Goal: Task Accomplishment & Management: Use online tool/utility

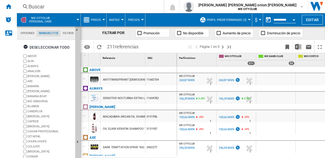
scroll to position [20, 0]
click at [117, 20] on span "Matriz" at bounding box center [114, 19] width 11 height 3
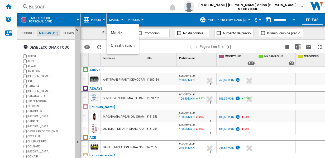
click at [54, 19] on md-backdrop at bounding box center [162, 79] width 325 height 158
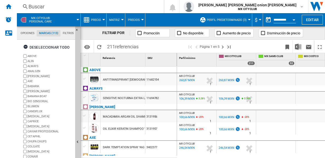
click at [223, 18] on span "Perfil predeterminado (3)" at bounding box center [227, 19] width 40 height 3
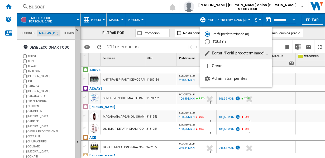
click at [214, 42] on md-radio-button "TOUS (1)" at bounding box center [236, 41] width 63 height 5
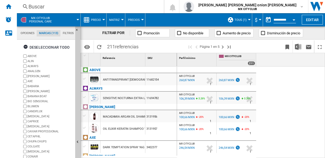
click at [236, 18] on span "TOUS (1)" at bounding box center [241, 19] width 12 height 3
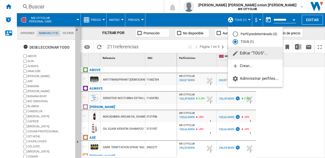
click at [236, 36] on div "Perfil predeterminado (3)" at bounding box center [235, 33] width 5 height 5
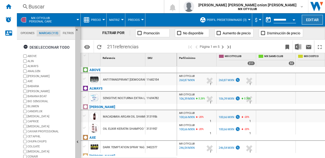
click at [318, 21] on button "Editar" at bounding box center [312, 20] width 21 height 10
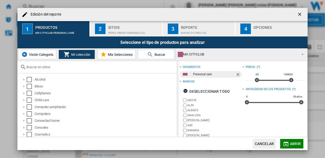
click at [119, 29] on div "Perfil predeterminado (3)" at bounding box center [134, 32] width 52 height 6
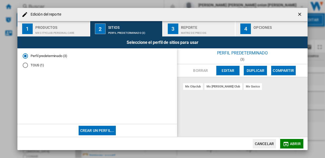
click at [203, 31] on div "Matriz de precios" at bounding box center [207, 32] width 52 height 6
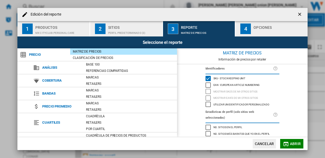
click at [52, 106] on span "Precio promedio" at bounding box center [62, 106] width 44 height 7
click at [92, 102] on div "Marcas" at bounding box center [130, 103] width 94 height 5
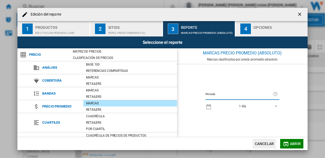
click at [289, 144] on button "Abrir" at bounding box center [291, 143] width 23 height 9
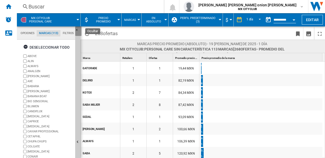
click at [77, 30] on ng-md-icon "Ocultar" at bounding box center [78, 31] width 6 height 6
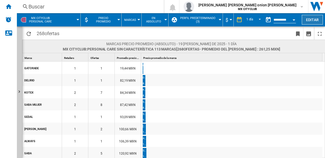
click at [311, 17] on button "Editar" at bounding box center [312, 20] width 21 height 10
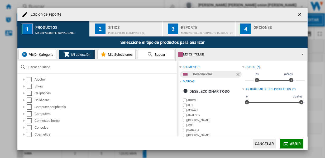
click at [193, 35] on button "3 Reporte Marcas Precio promedio (absoluto)" at bounding box center [199, 28] width 73 height 15
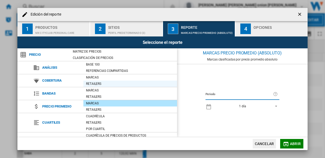
click at [92, 81] on div "Retailers" at bounding box center [130, 83] width 94 height 5
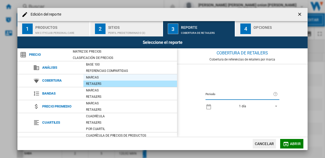
click at [94, 77] on div "Marcas" at bounding box center [130, 77] width 94 height 5
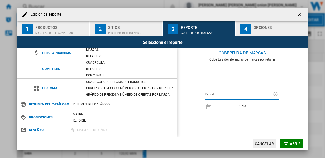
scroll to position [55, 0]
click at [116, 79] on div "Cuadrícula de precios de productos" at bounding box center [130, 81] width 94 height 5
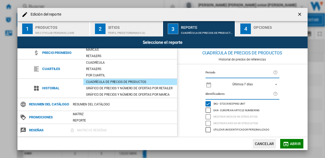
click at [294, 145] on span "Abrir" at bounding box center [295, 143] width 11 height 4
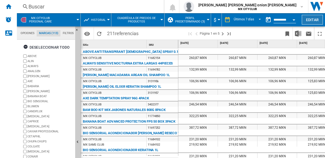
click at [310, 22] on button "Editar" at bounding box center [312, 20] width 21 height 10
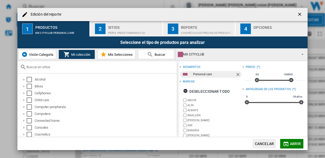
click at [216, 26] on div "Reporte" at bounding box center [207, 26] width 52 height 6
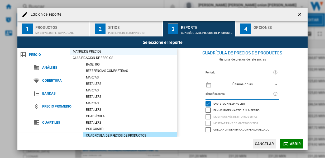
click at [96, 52] on div "Matriz de precios" at bounding box center [123, 51] width 107 height 5
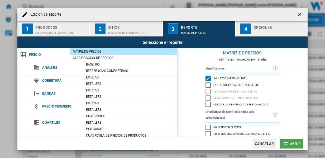
click at [300, 144] on span "Abrir" at bounding box center [295, 143] width 11 height 4
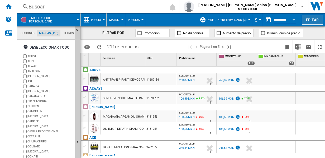
click at [307, 21] on button "Editar" at bounding box center [312, 20] width 21 height 10
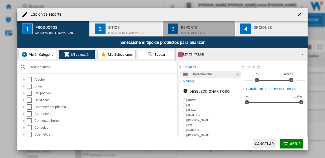
click at [194, 30] on div "Matriz de precios" at bounding box center [207, 32] width 52 height 6
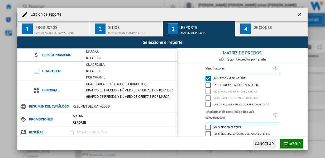
scroll to position [60, 0]
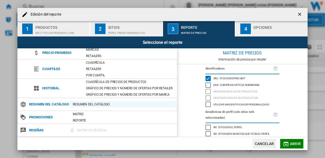
click at [89, 102] on div "Resumen del catálogo" at bounding box center [123, 104] width 107 height 5
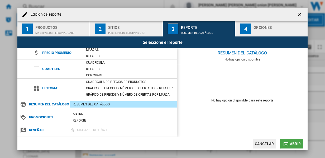
click at [287, 145] on md-icon "Edición del ..." at bounding box center [286, 144] width 6 height 6
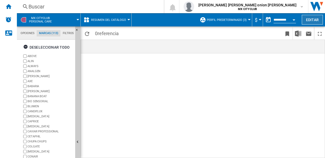
click at [314, 23] on button "Editar" at bounding box center [312, 20] width 21 height 10
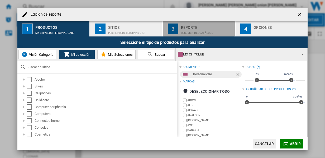
click at [197, 24] on div "Reporte" at bounding box center [207, 26] width 52 height 6
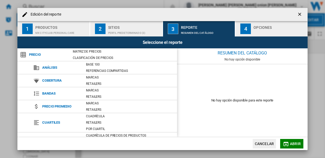
scroll to position [60, 0]
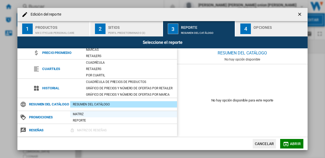
click at [78, 114] on div "Matriz" at bounding box center [123, 113] width 107 height 5
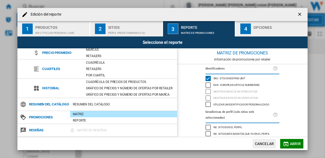
click at [299, 141] on span "Abrir" at bounding box center [295, 143] width 11 height 4
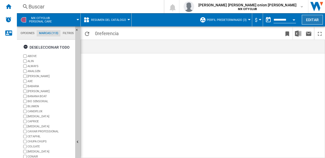
click at [315, 21] on button "Editar" at bounding box center [312, 20] width 21 height 10
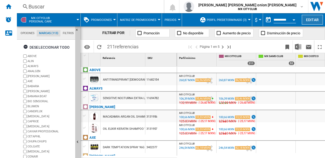
click at [312, 18] on button "Editar" at bounding box center [312, 20] width 21 height 10
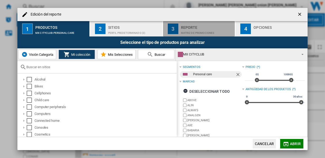
click at [193, 32] on div "Matriz de PROMOCIONES" at bounding box center [207, 32] width 52 height 6
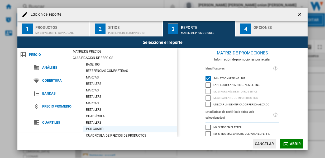
click at [101, 128] on div "Por cuartil" at bounding box center [130, 128] width 94 height 5
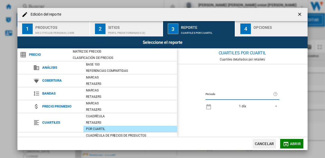
click at [285, 145] on md-icon "Edición del ..." at bounding box center [286, 144] width 6 height 6
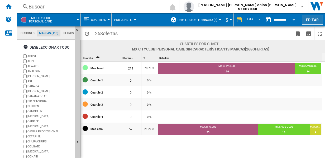
click at [310, 23] on button "Editar" at bounding box center [312, 20] width 21 height 10
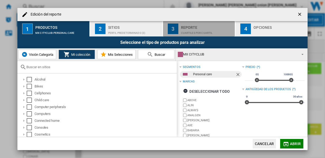
click at [194, 25] on div "Reporte" at bounding box center [207, 26] width 52 height 6
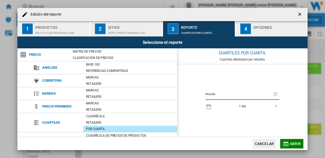
click at [140, 32] on div "Perfil predeterminado (3)" at bounding box center [134, 32] width 52 height 6
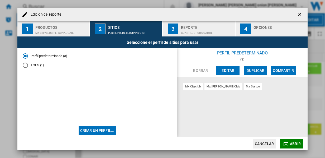
click at [196, 29] on div "Cuartiles por cuartil" at bounding box center [207, 32] width 52 height 6
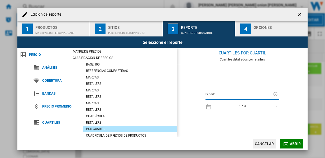
click at [269, 24] on div "Opciones" at bounding box center [279, 26] width 52 height 6
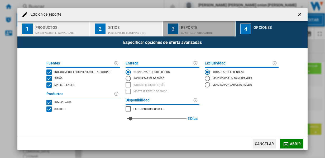
click at [207, 33] on div "Cuartiles por cuartil" at bounding box center [207, 32] width 52 height 6
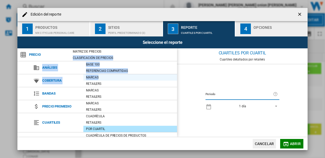
drag, startPoint x: 174, startPoint y: 53, endPoint x: 174, endPoint y: 75, distance: 21.9
click at [174, 75] on div "Precio Matriz de precios Clasificación de precios Análisis Base 100 Referencias…" at bounding box center [97, 92] width 160 height 88
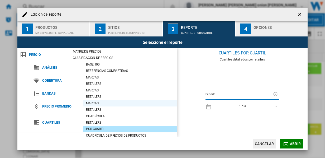
click at [90, 104] on div "Marcas" at bounding box center [130, 103] width 94 height 5
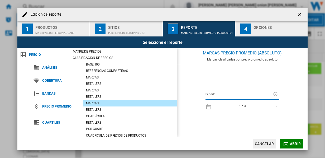
click at [290, 145] on span "Abrir" at bounding box center [295, 143] width 11 height 4
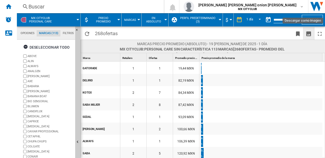
click at [308, 33] on ng-md-icon "Descargar como imagen" at bounding box center [308, 34] width 6 height 6
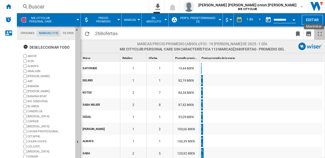
click at [322, 35] on ng-md-icon "Maximizar" at bounding box center [320, 34] width 6 height 6
